Goal: Task Accomplishment & Management: Use online tool/utility

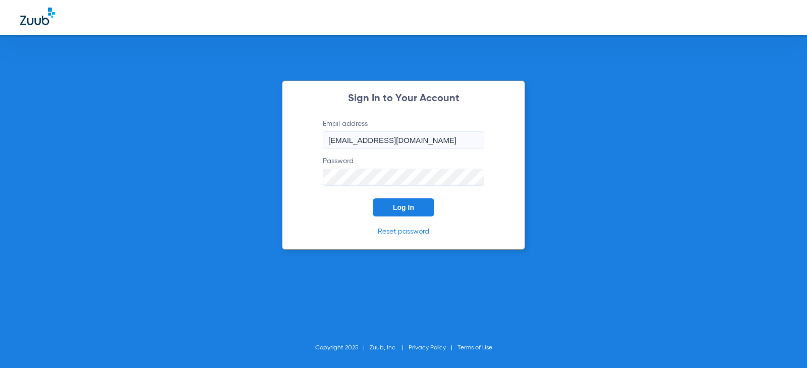
click at [386, 199] on button "Log In" at bounding box center [404, 208] width 62 height 18
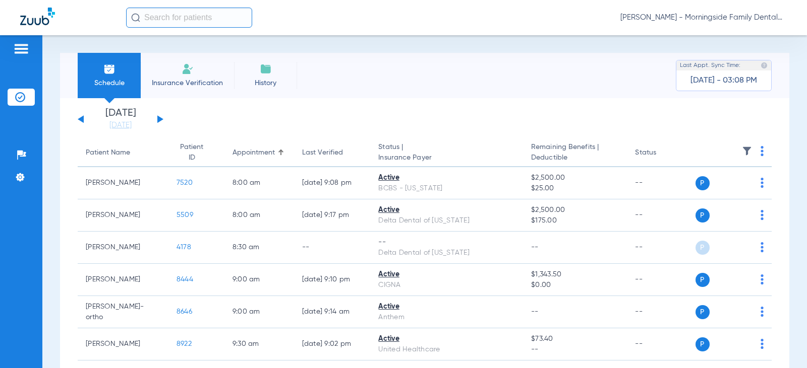
click at [189, 76] on li "Insurance Verification" at bounding box center [187, 75] width 93 height 45
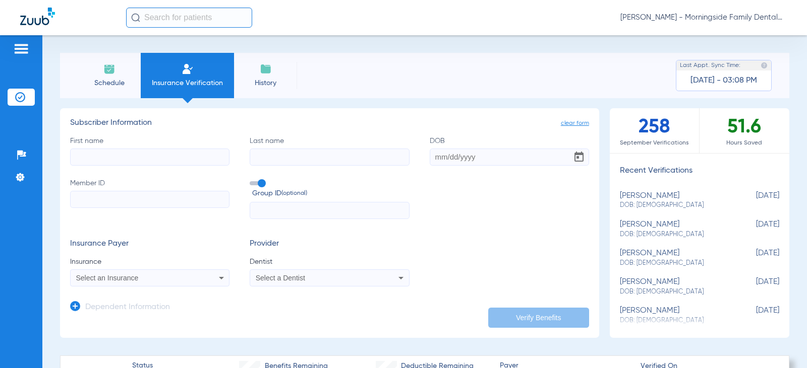
click at [128, 82] on span "Schedule" at bounding box center [109, 83] width 48 height 10
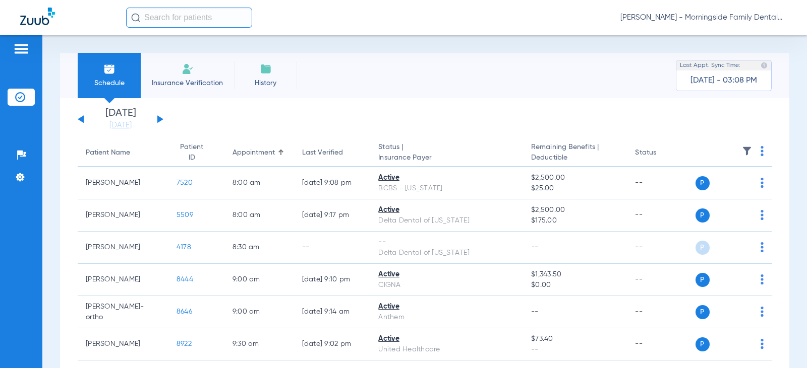
click at [275, 74] on li "History" at bounding box center [265, 75] width 63 height 45
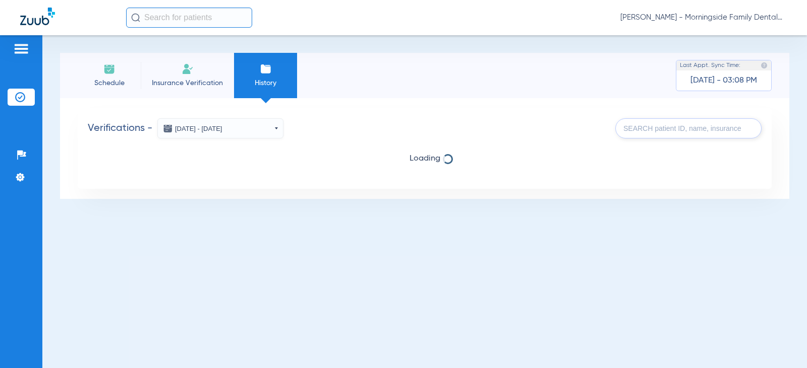
click at [197, 71] on li "Insurance Verification" at bounding box center [187, 75] width 93 height 45
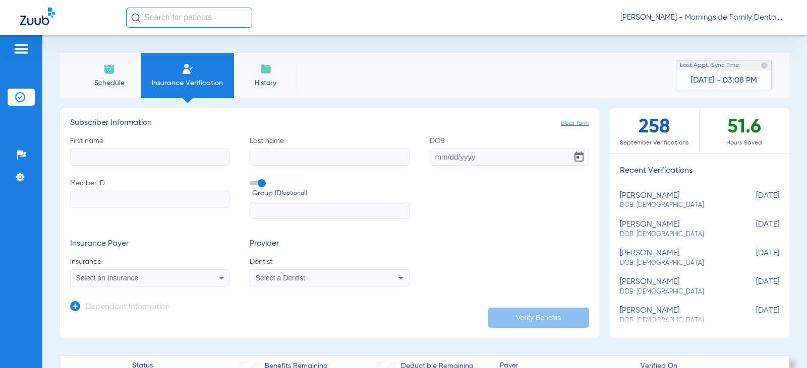
click at [100, 75] on li "Schedule" at bounding box center [109, 75] width 63 height 45
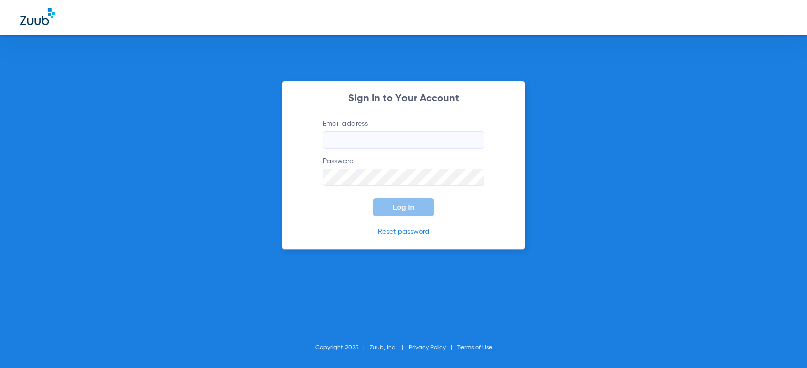
type input "[EMAIL_ADDRESS][DOMAIN_NAME]"
